Goal: Task Accomplishment & Management: Manage account settings

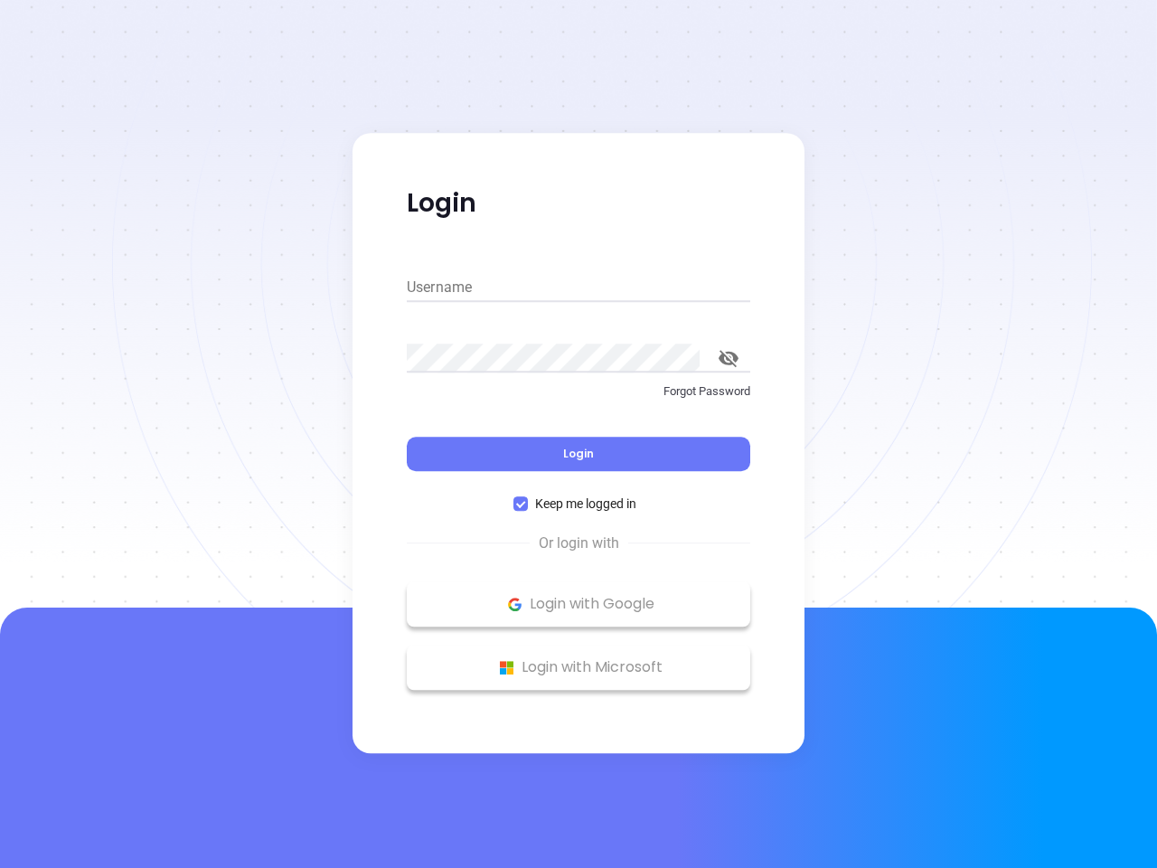
click at [578, 434] on div "Login" at bounding box center [578, 443] width 343 height 56
click at [578, 287] on input "Username" at bounding box center [578, 287] width 343 height 29
click at [728, 358] on icon "toggle password visibility" at bounding box center [729, 358] width 20 height 17
click at [578, 454] on span "Login" at bounding box center [578, 453] width 31 height 15
click at [578, 503] on span "Keep me logged in" at bounding box center [586, 503] width 116 height 20
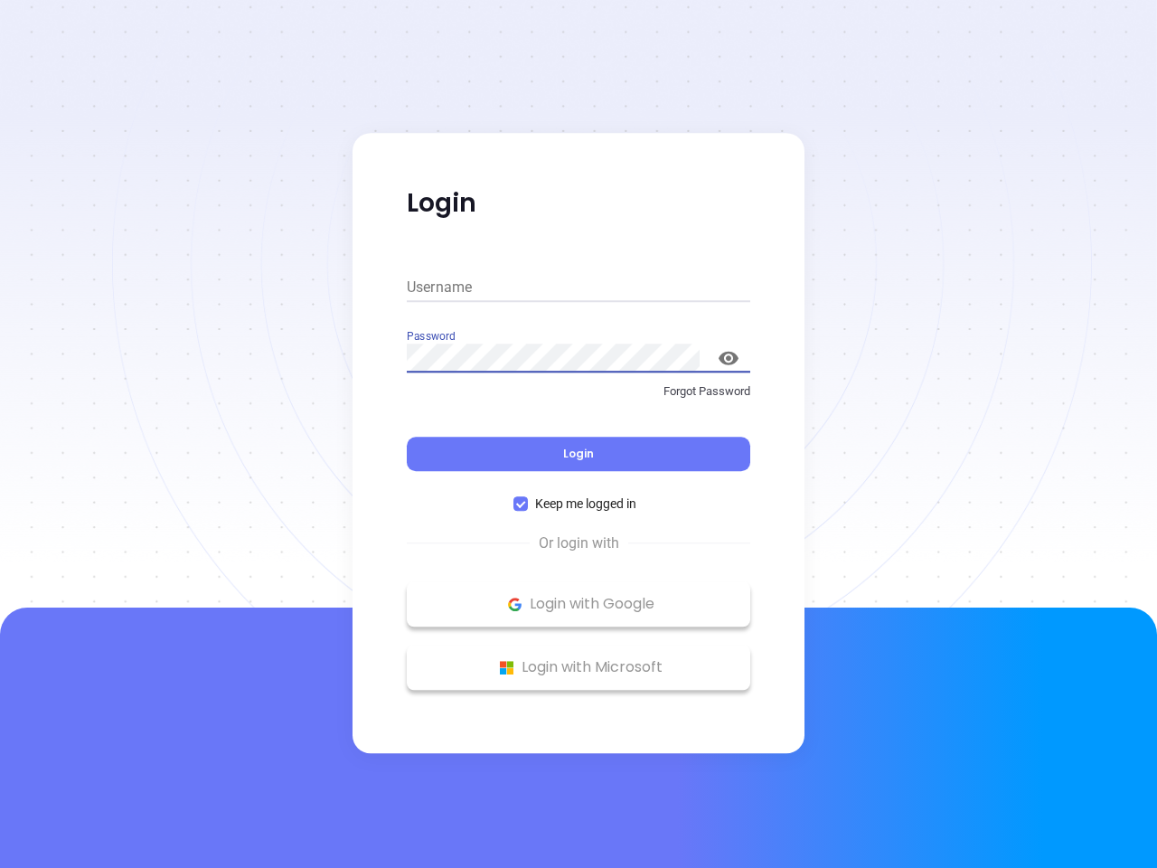
click at [528, 503] on input "Keep me logged in" at bounding box center [520, 503] width 14 height 14
checkbox input "false"
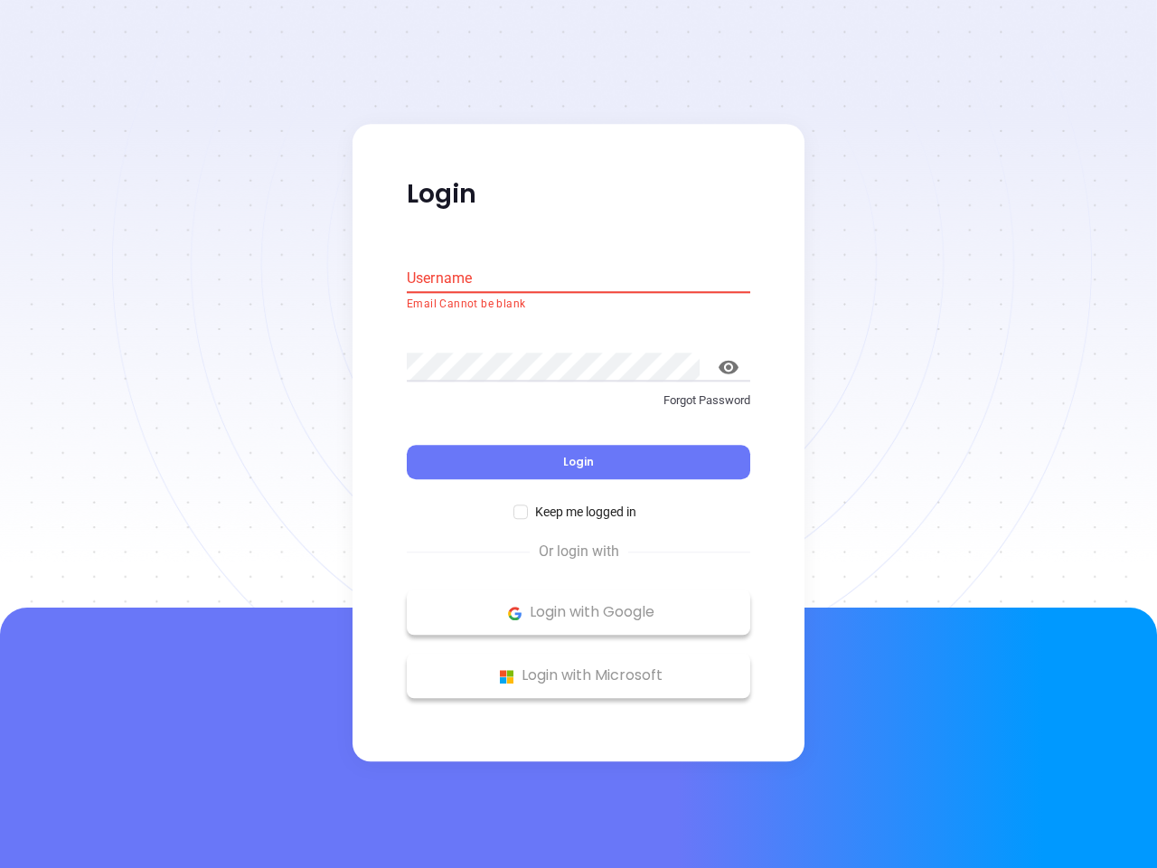
click at [578, 604] on p "Login with Google" at bounding box center [578, 612] width 325 height 27
click at [578, 667] on p "Login with Microsoft" at bounding box center [578, 675] width 325 height 27
